Goal: Task Accomplishment & Management: Complete application form

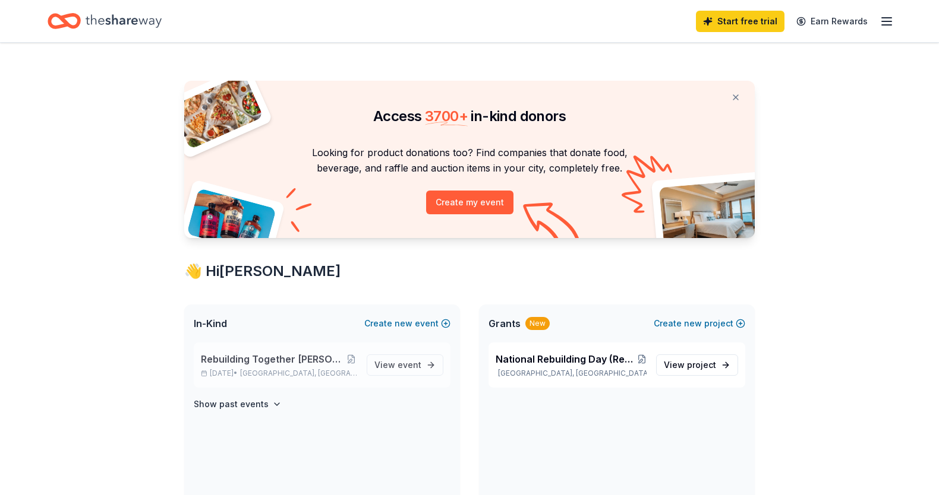
click at [245, 369] on p "[DATE] • [GEOGRAPHIC_DATA], [GEOGRAPHIC_DATA]" at bounding box center [279, 374] width 156 height 10
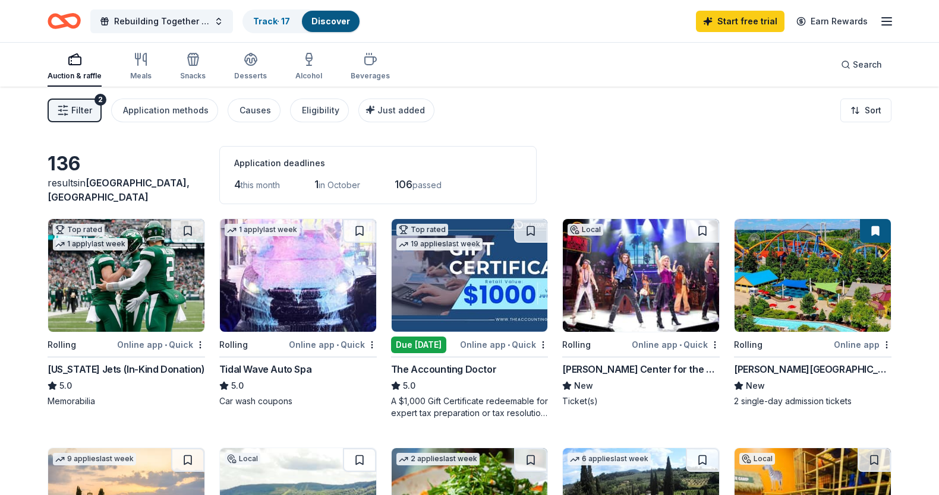
click at [76, 108] on span "Filter" at bounding box center [81, 110] width 21 height 14
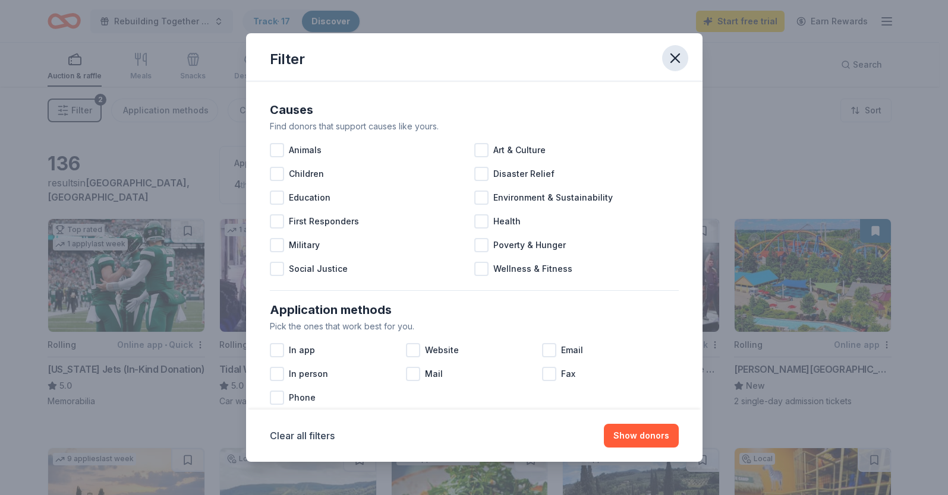
click at [674, 54] on icon "button" at bounding box center [675, 58] width 17 height 17
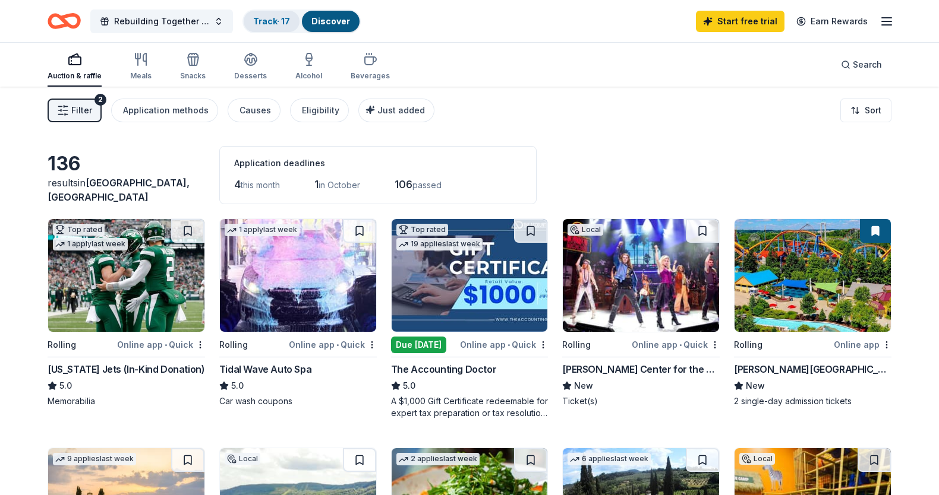
click at [276, 21] on link "Track · 17" at bounding box center [271, 21] width 37 height 10
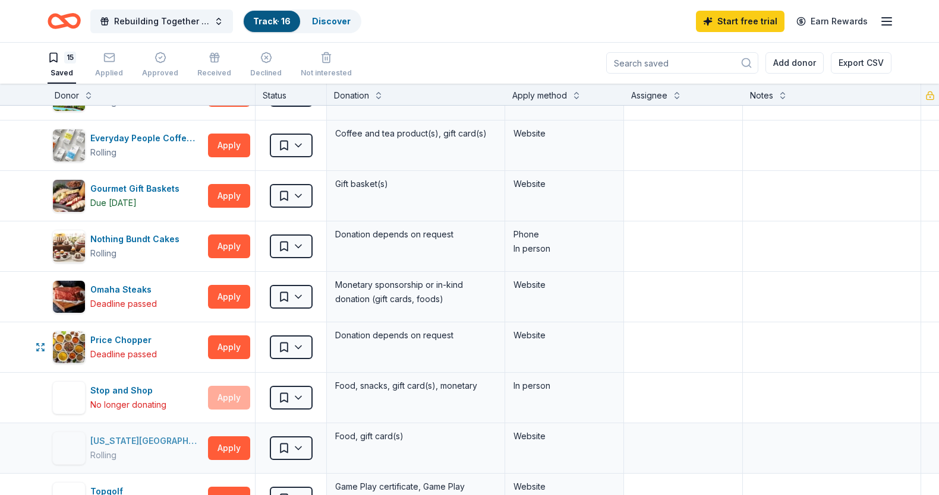
scroll to position [178, 0]
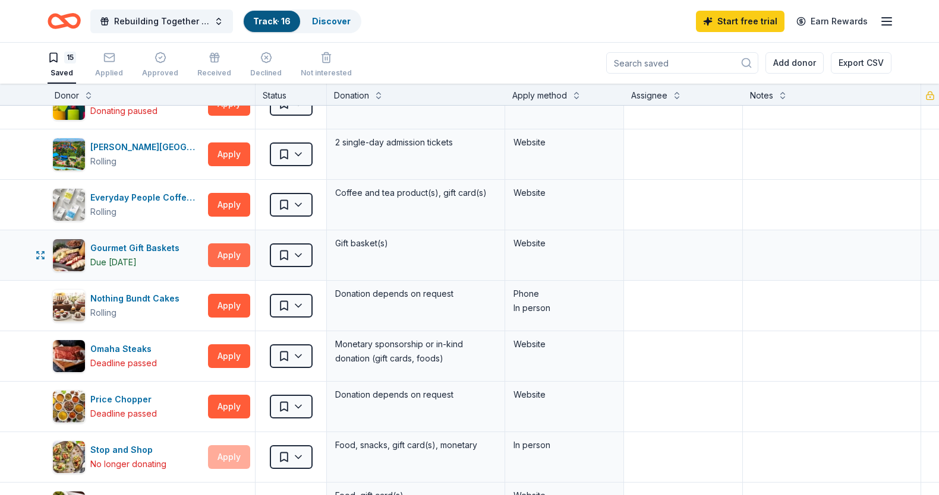
click at [220, 259] on button "Apply" at bounding box center [229, 256] width 42 height 24
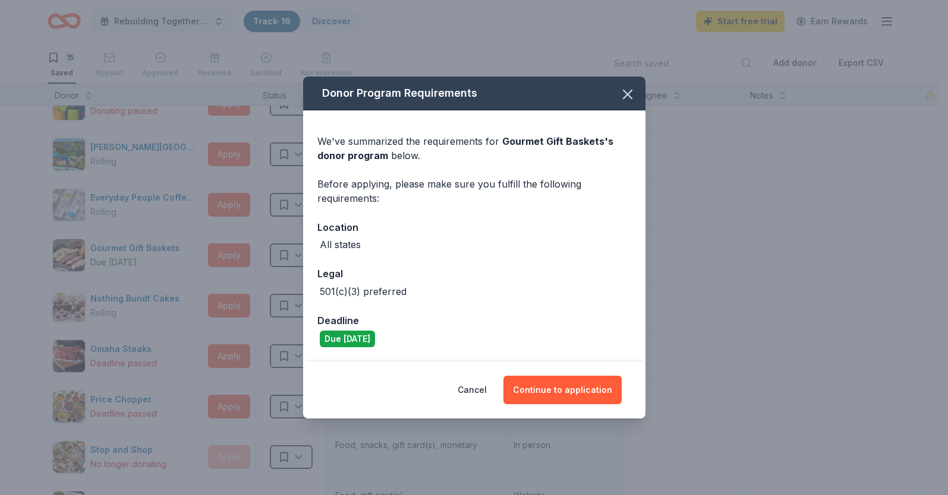
click at [570, 304] on div "We've summarized the requirements for Gourmet Gift Baskets 's donor program bel…" at bounding box center [474, 235] width 342 height 251
click at [550, 388] on button "Continue to application" at bounding box center [562, 390] width 118 height 29
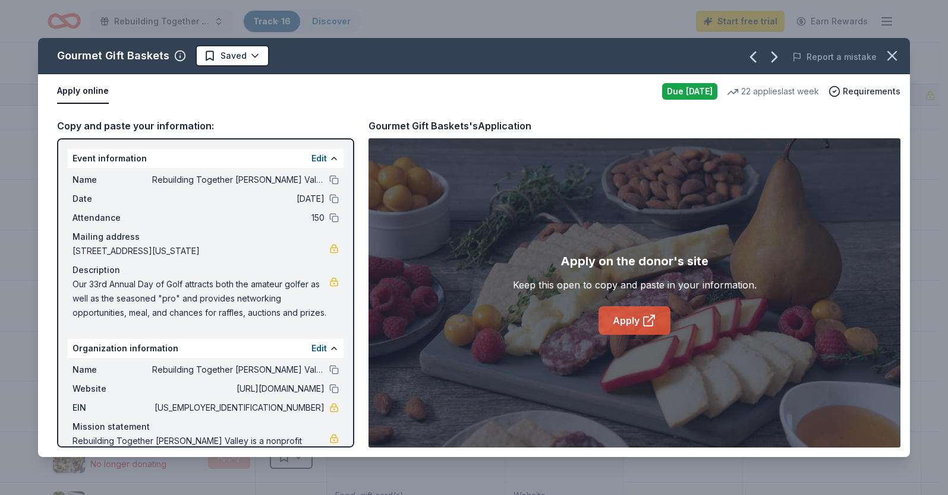
click at [627, 317] on link "Apply" at bounding box center [634, 321] width 72 height 29
click at [896, 54] on icon "button" at bounding box center [891, 56] width 17 height 17
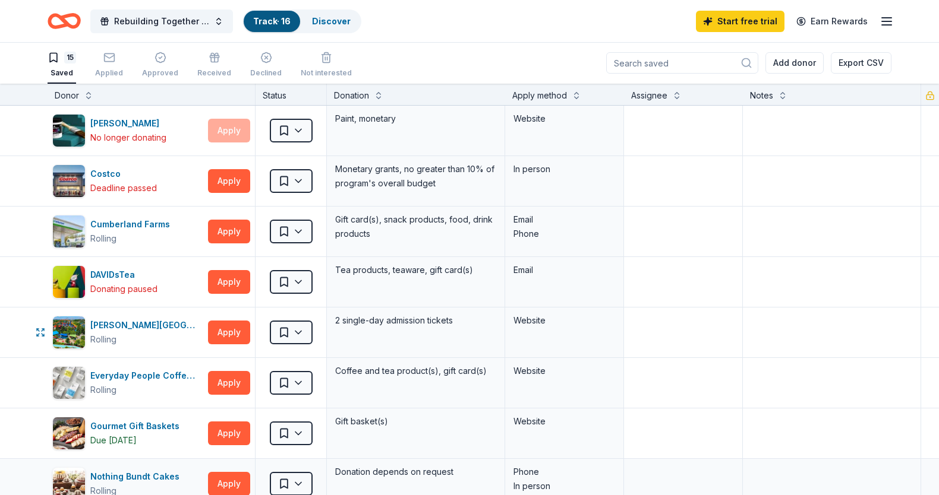
scroll to position [0, 0]
